Goal: Task Accomplishment & Management: Manage account settings

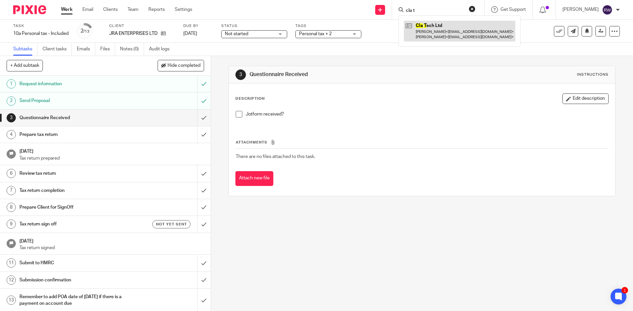
type input "cla t"
click at [461, 36] on link at bounding box center [459, 31] width 111 height 20
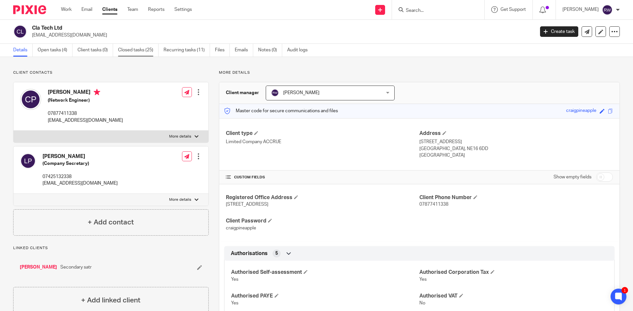
click at [140, 51] on link "Closed tasks (25)" at bounding box center [138, 50] width 41 height 13
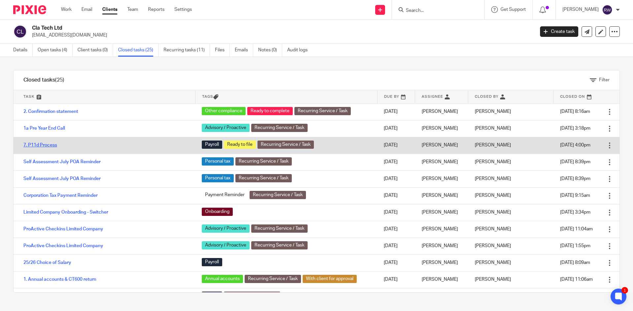
click at [45, 144] on link "7. P11d Process" at bounding box center [40, 145] width 34 height 5
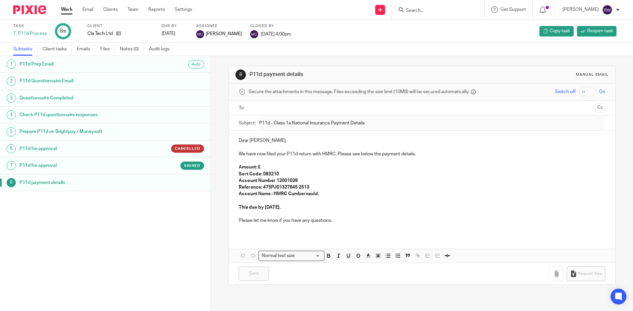
click at [66, 165] on h1 "P11d for approval" at bounding box center [80, 166] width 123 height 10
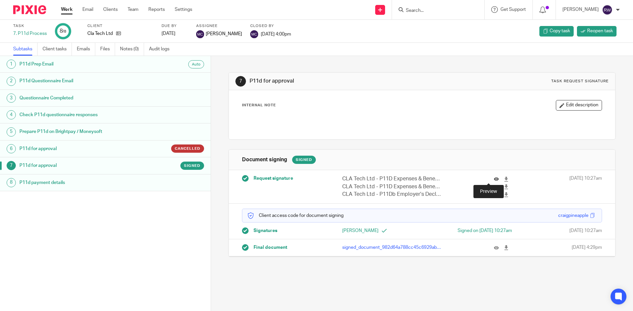
click at [494, 179] on icon at bounding box center [496, 179] width 5 height 5
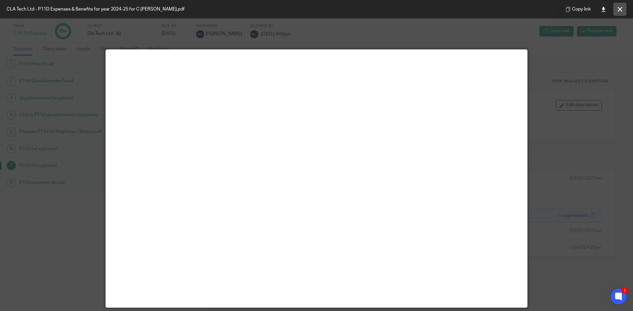
click at [616, 9] on button at bounding box center [619, 9] width 13 height 13
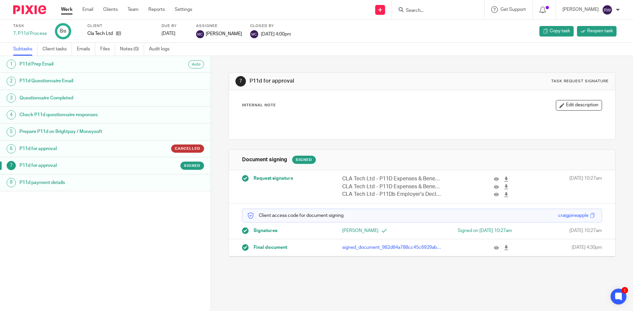
click at [421, 10] on input "Search" at bounding box center [434, 11] width 59 height 6
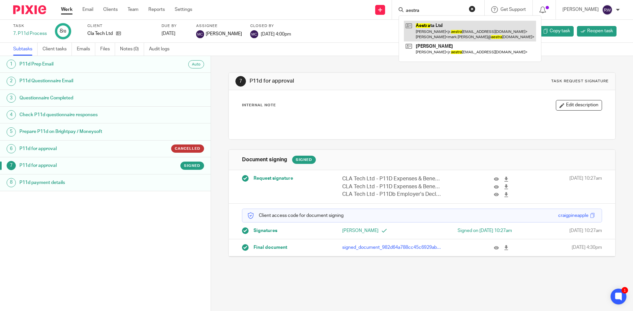
type input "aestra"
click at [453, 29] on link at bounding box center [470, 31] width 132 height 20
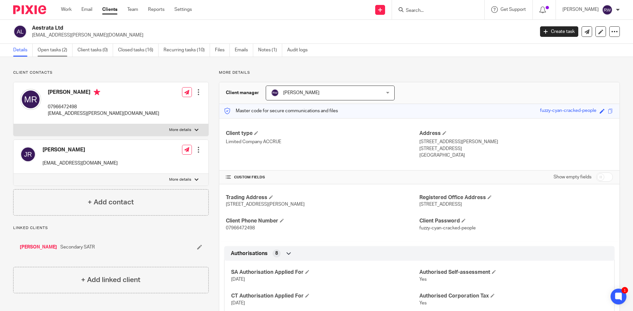
click at [43, 49] on link "Open tasks (2)" at bounding box center [55, 50] width 35 height 13
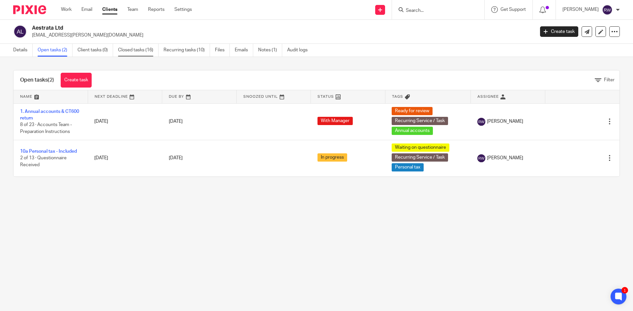
click at [148, 47] on link "Closed tasks (16)" at bounding box center [138, 50] width 41 height 13
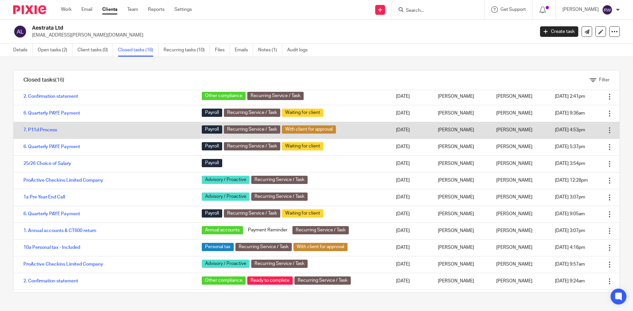
scroll to position [33, 0]
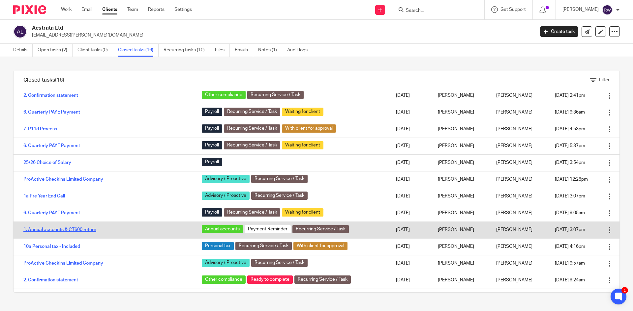
click at [83, 228] on link "1. Annual accounts & CT600 return" at bounding box center [59, 230] width 73 height 5
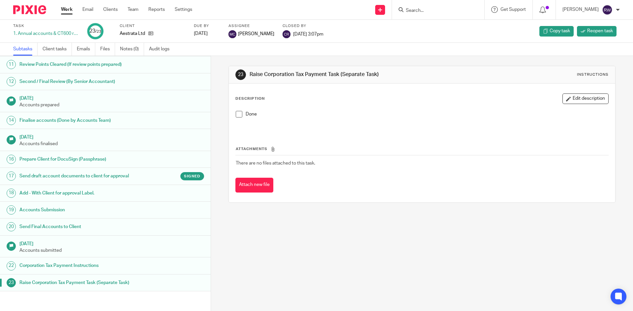
scroll to position [187, 0]
click at [93, 176] on h1 "Send draft account documents to client for approval" at bounding box center [80, 176] width 123 height 10
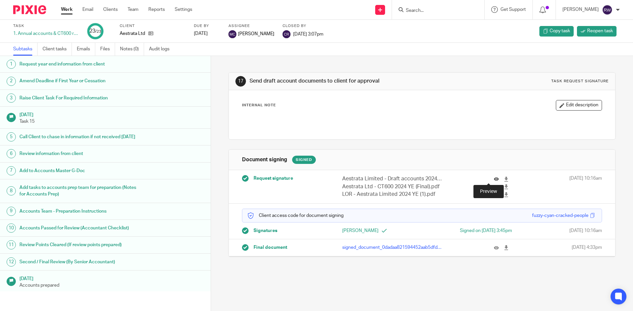
click at [494, 178] on icon at bounding box center [496, 179] width 5 height 5
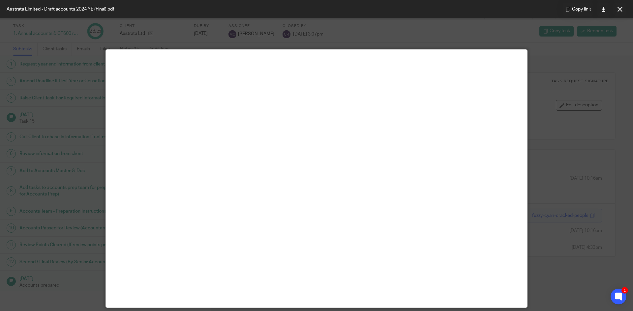
click at [619, 14] on button at bounding box center [619, 9] width 13 height 13
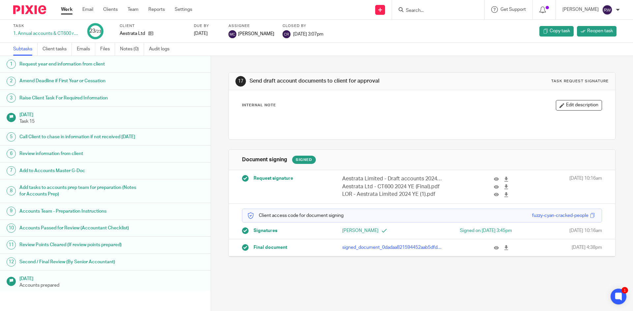
click at [494, 175] on div at bounding box center [499, 179] width 10 height 8
click at [494, 179] on icon at bounding box center [496, 179] width 5 height 5
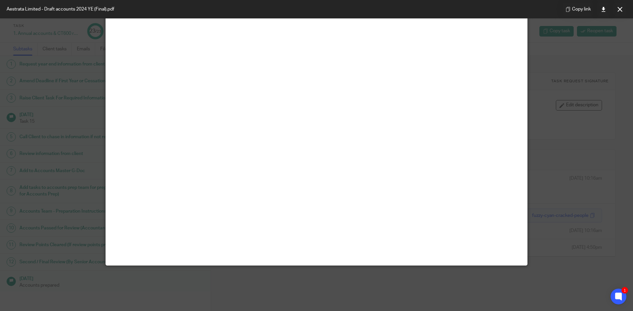
scroll to position [46, 0]
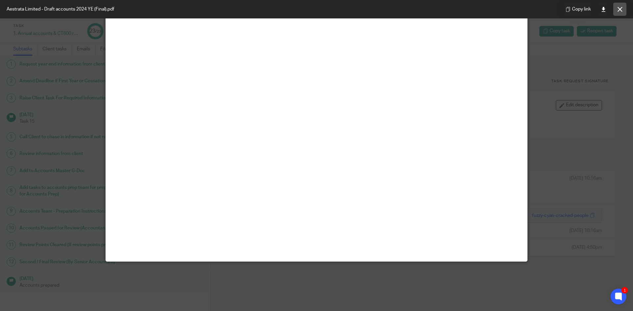
click at [614, 6] on button at bounding box center [619, 9] width 13 height 13
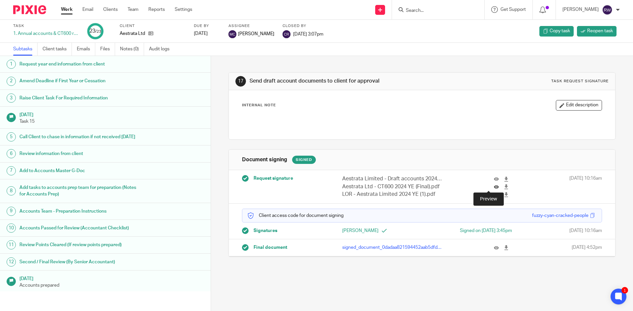
click at [494, 188] on icon at bounding box center [496, 187] width 5 height 5
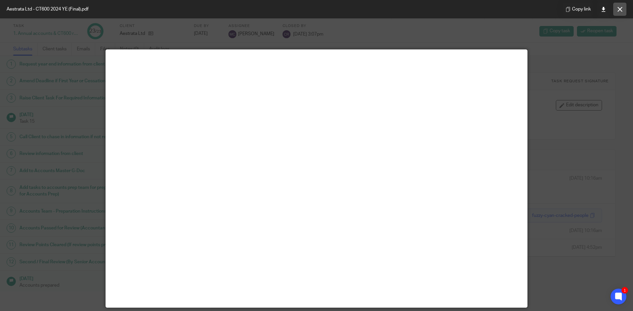
click at [620, 9] on icon at bounding box center [619, 9] width 5 height 5
